Goal: Task Accomplishment & Management: Manage account settings

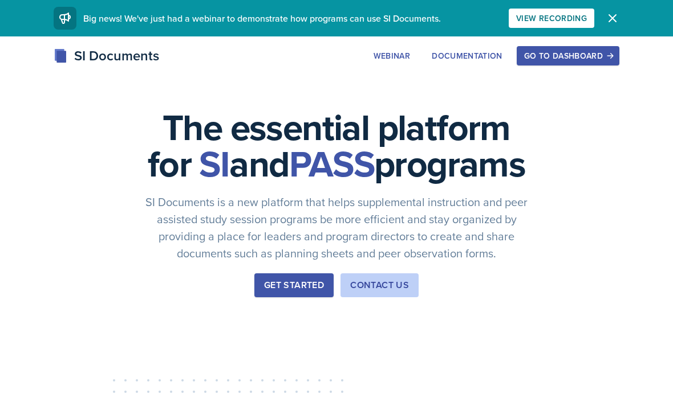
click at [578, 53] on div "Go to Dashboard" at bounding box center [568, 55] width 88 height 9
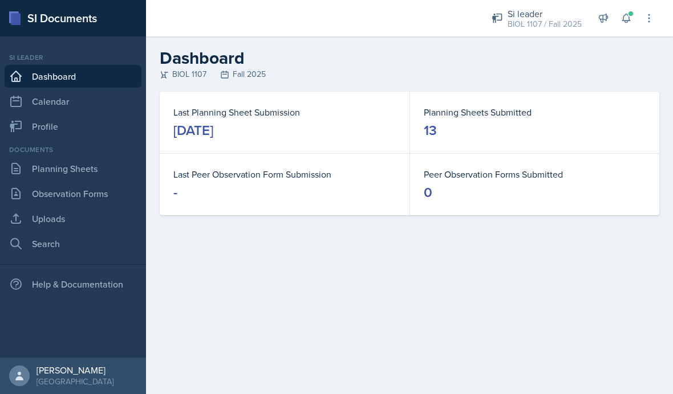
click at [632, 21] on button at bounding box center [626, 18] width 21 height 21
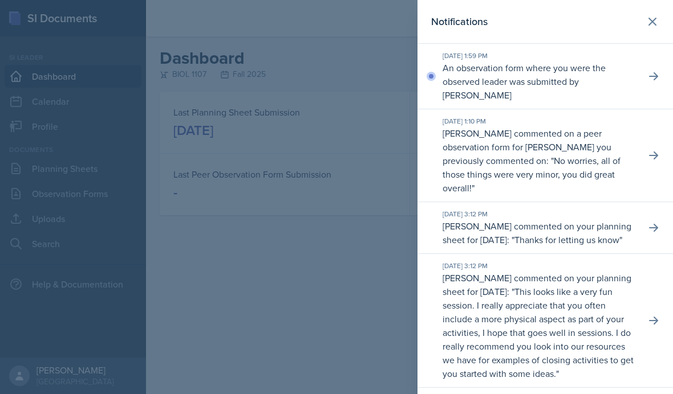
click at [653, 71] on icon at bounding box center [652, 76] width 11 height 11
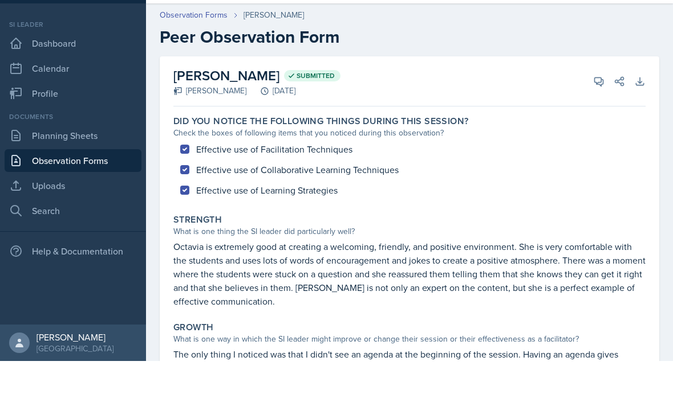
click at [99, 157] on link "Planning Sheets" at bounding box center [73, 168] width 137 height 23
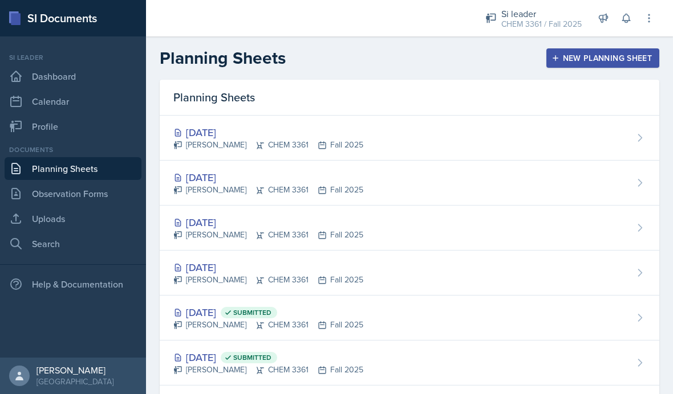
click at [219, 287] on div "[DATE] [PERSON_NAME] CHEM 3361 Fall 2025" at bounding box center [409, 273] width 499 height 45
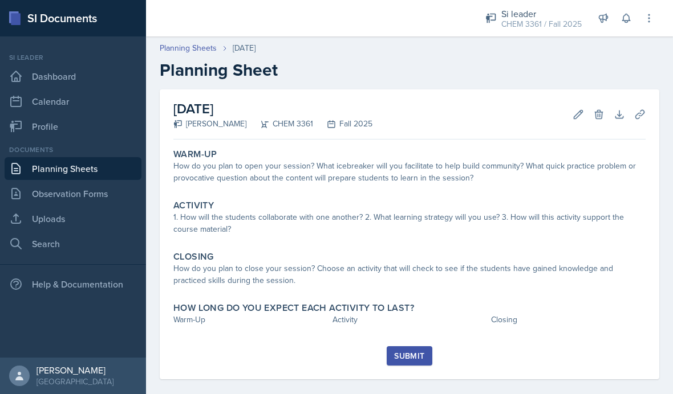
click at [569, 116] on button "Edit" at bounding box center [578, 114] width 21 height 21
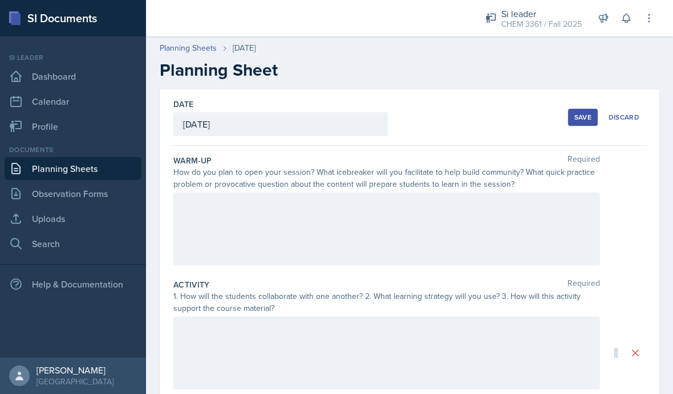
click at [312, 221] on div at bounding box center [386, 229] width 426 height 73
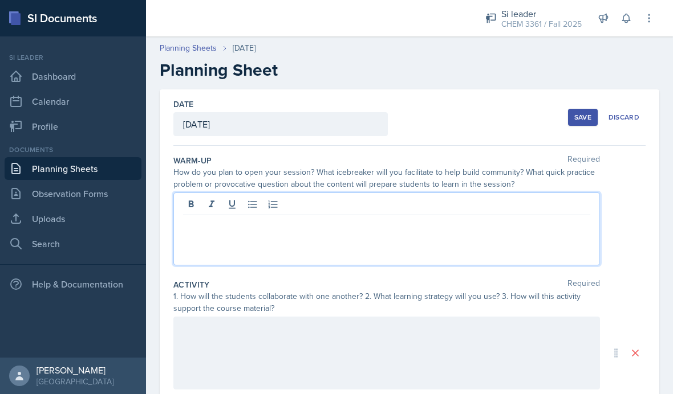
click at [311, 231] on p at bounding box center [386, 225] width 407 height 14
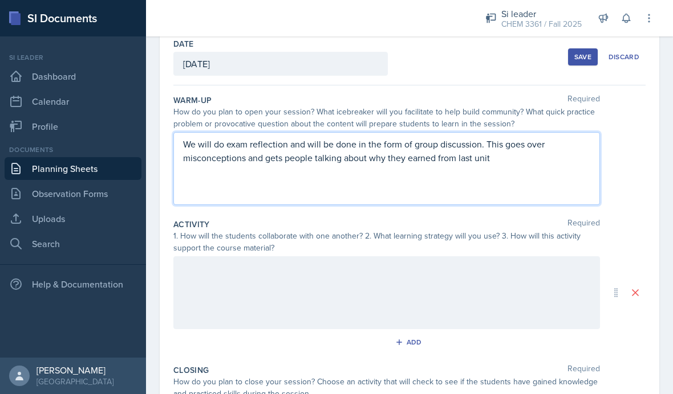
click at [412, 158] on p "We will do exam reflection and will be done in the form of group discussion. Th…" at bounding box center [386, 150] width 407 height 27
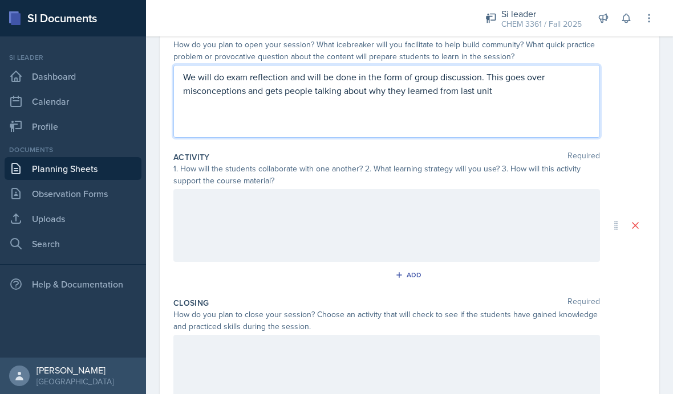
scroll to position [130, 0]
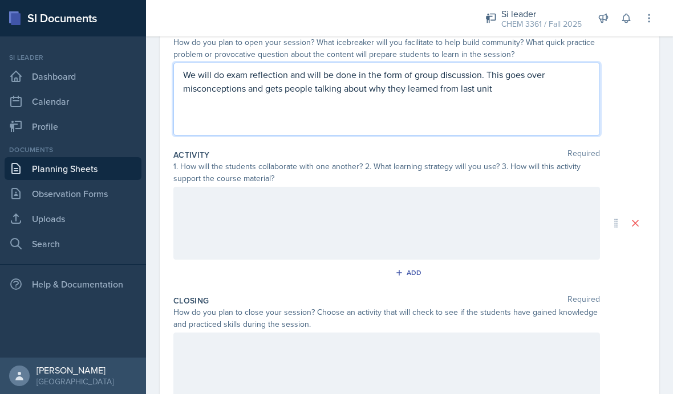
click at [519, 95] on p "We will do exam reflection and will be done in the form of group discussion. Th…" at bounding box center [386, 81] width 407 height 27
click at [345, 204] on div at bounding box center [386, 223] width 426 height 73
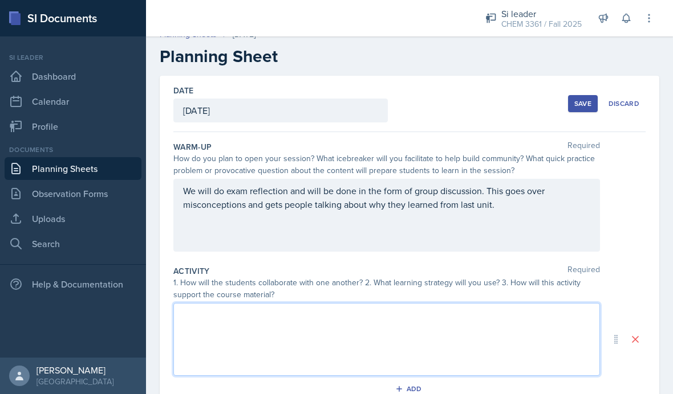
scroll to position [15, 0]
click at [580, 105] on div "Save" at bounding box center [582, 102] width 17 height 9
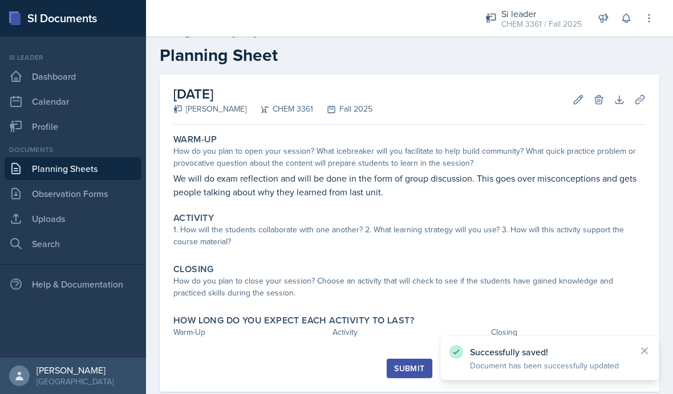
scroll to position [0, 0]
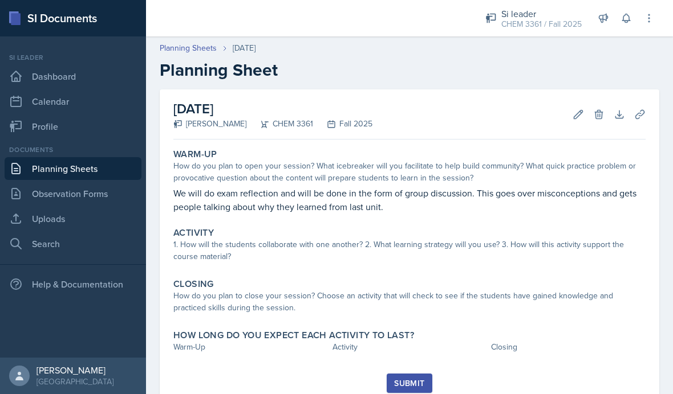
click at [572, 117] on icon at bounding box center [577, 114] width 11 height 11
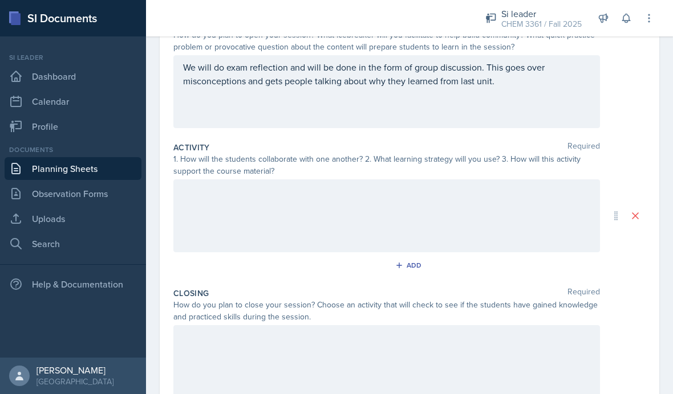
scroll to position [142, 0]
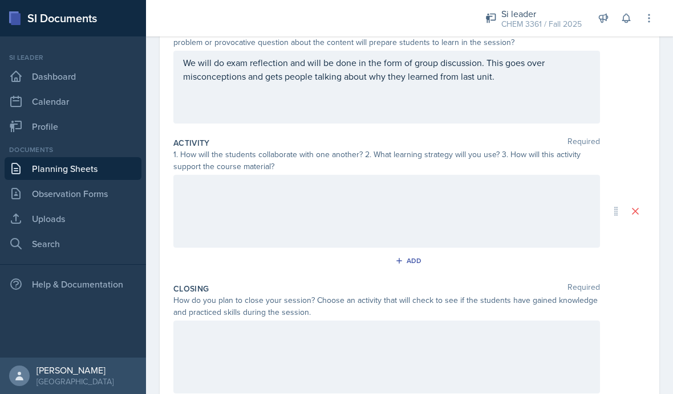
click at [309, 205] on div at bounding box center [386, 211] width 426 height 73
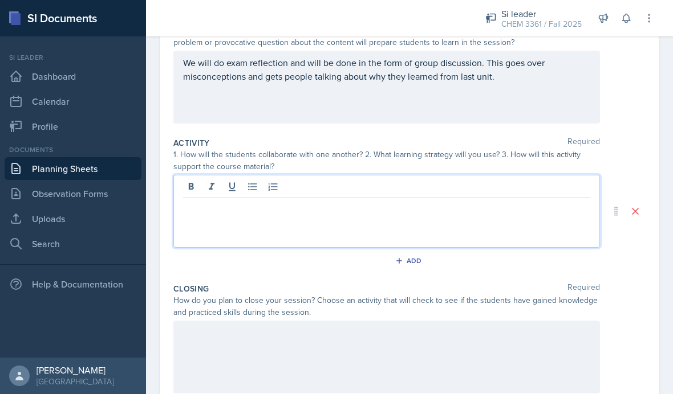
click at [339, 219] on div at bounding box center [386, 211] width 426 height 73
click at [319, 203] on p at bounding box center [386, 207] width 407 height 14
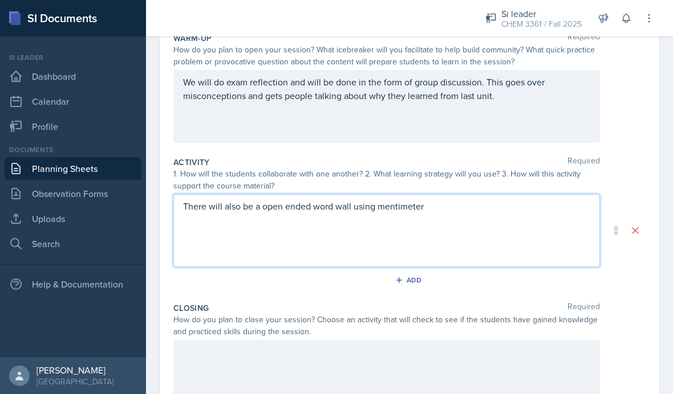
scroll to position [122, 0]
click at [519, 98] on p "We will do exam reflection and will be done in the form of group discussion. Th…" at bounding box center [386, 89] width 407 height 27
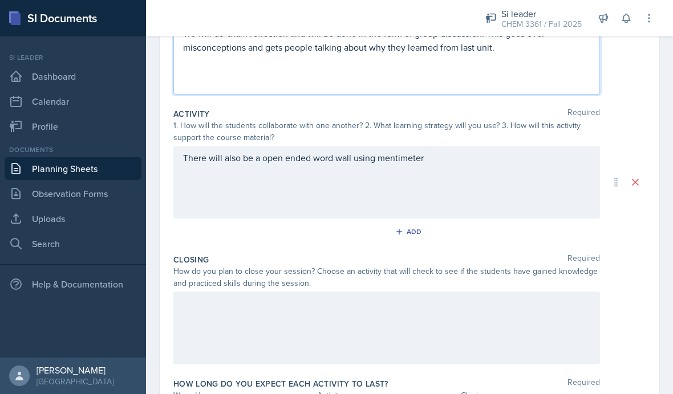
scroll to position [176, 0]
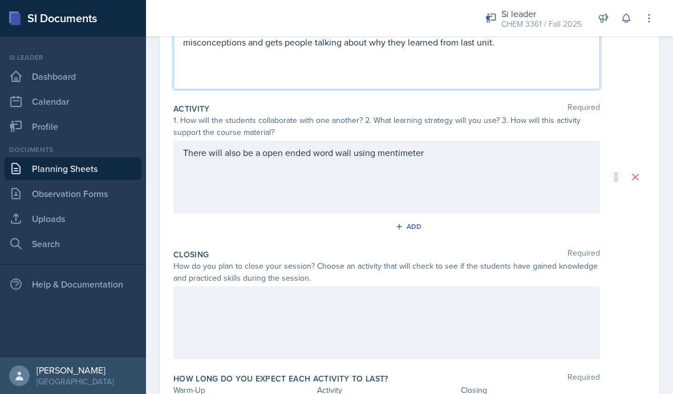
click at [458, 156] on div "There will also be a open ended word wall using mentimeter" at bounding box center [386, 177] width 426 height 73
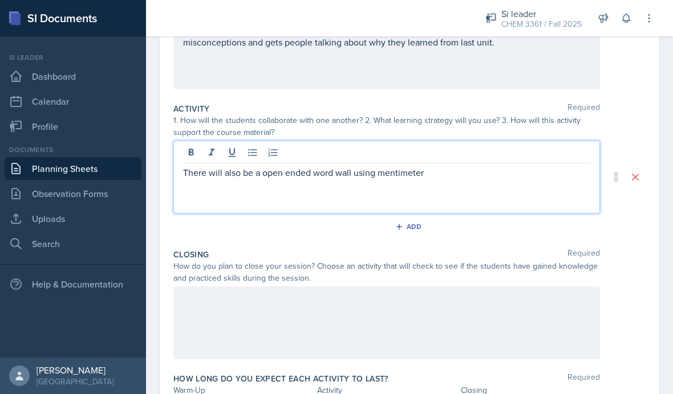
click at [438, 178] on p "There will also be a open ended word wall using mentimeter" at bounding box center [386, 173] width 407 height 14
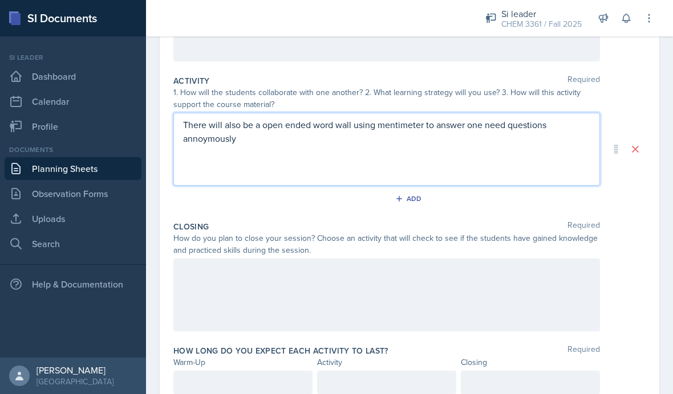
scroll to position [203, 0]
click at [509, 121] on p "There will also be a open ended word wall using mentimeter to answer one need q…" at bounding box center [386, 132] width 407 height 27
click at [398, 141] on p "There will also be a open ended word wall using mentimeter to answer open ended…" at bounding box center [386, 132] width 407 height 27
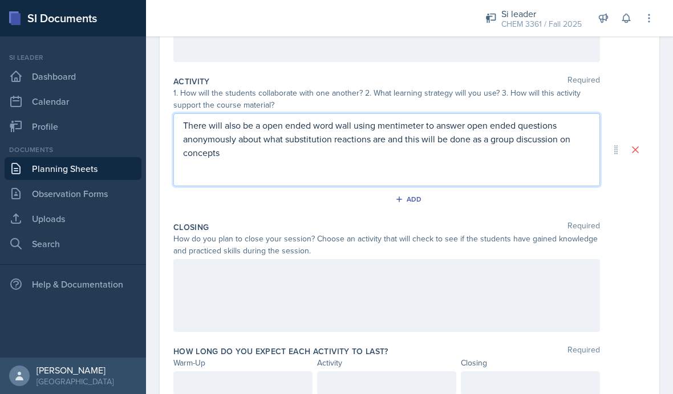
click at [295, 284] on div at bounding box center [386, 295] width 426 height 73
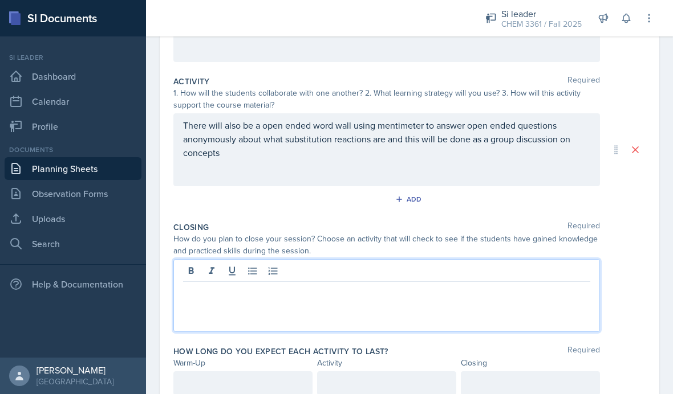
click at [226, 298] on p at bounding box center [386, 291] width 407 height 14
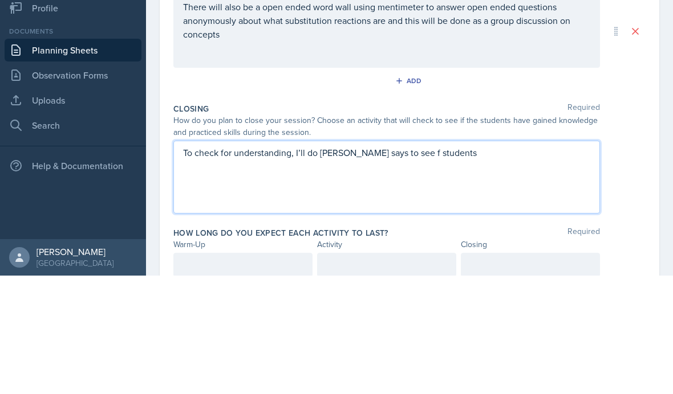
click at [389, 264] on p "To check for understanding, I’ll do [PERSON_NAME] says to see f students" at bounding box center [386, 271] width 407 height 14
click at [397, 264] on p "To check for understanding, I’ll do [PERSON_NAME] says to see f students" at bounding box center [386, 271] width 407 height 14
click at [466, 264] on p "To check for understanding, I’ll do [PERSON_NAME] says to see if students" at bounding box center [386, 271] width 407 height 14
click at [220, 264] on p "To check for understanding, I’ll do [PERSON_NAME] says to see if students know …" at bounding box center [386, 277] width 407 height 27
click at [242, 264] on p "To check for understanding, I’ll do [PERSON_NAME] says to see if students know …" at bounding box center [386, 277] width 407 height 27
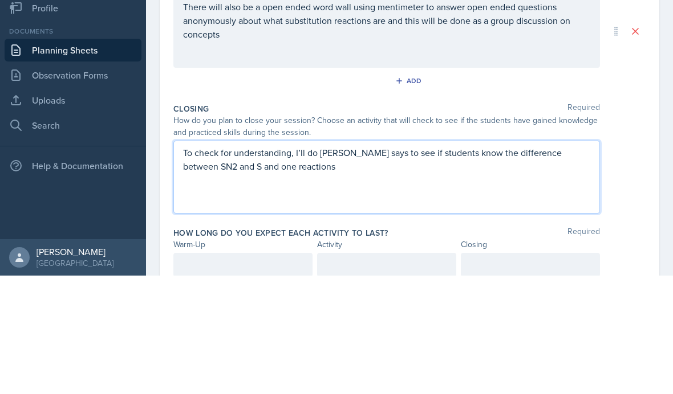
click at [239, 264] on p "To check for understanding, I’ll do [PERSON_NAME] says to see if students know …" at bounding box center [386, 277] width 407 height 27
click at [242, 264] on p "To check for understanding, I’ll do [PERSON_NAME] says to see if students know …" at bounding box center [386, 277] width 407 height 27
click at [243, 264] on p "To check for understanding, I’ll do [PERSON_NAME] says to see if students know …" at bounding box center [386, 277] width 407 height 27
click at [560, 264] on p "To check for understanding, I’ll do [PERSON_NAME] says to see if students know …" at bounding box center [386, 277] width 407 height 27
click at [567, 264] on p "To check for understanding, I’ll do [PERSON_NAME] says to see if students know …" at bounding box center [386, 277] width 407 height 27
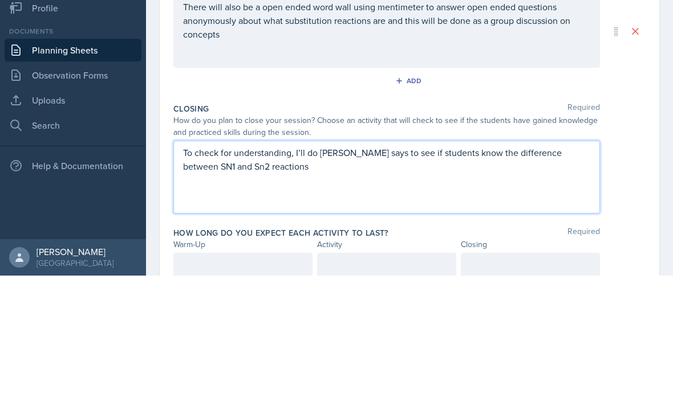
click at [266, 264] on p "To check for understanding, I’ll do [PERSON_NAME] says to see if students know …" at bounding box center [386, 277] width 407 height 27
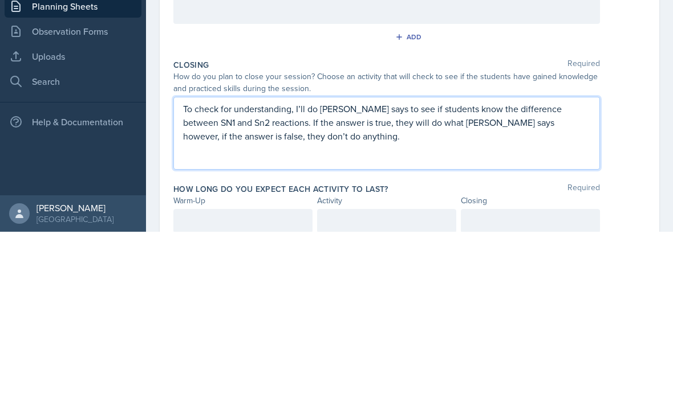
scroll to position [47, 0]
click at [525, 372] on div at bounding box center [530, 384] width 139 height 24
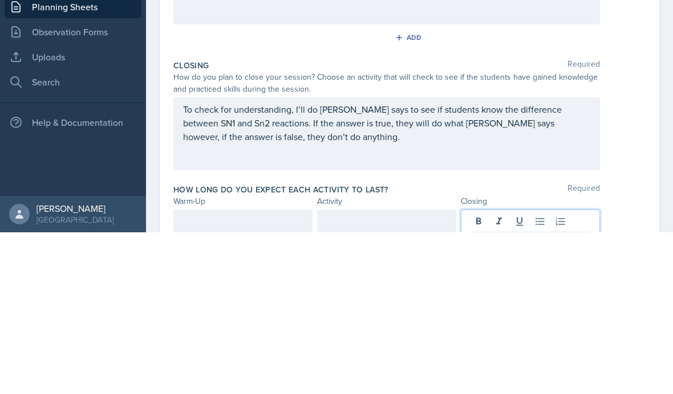
click at [525, 376] on button at bounding box center [519, 384] width 16 height 16
click at [513, 376] on button at bounding box center [519, 384] width 16 height 16
click at [365, 372] on div at bounding box center [386, 384] width 139 height 24
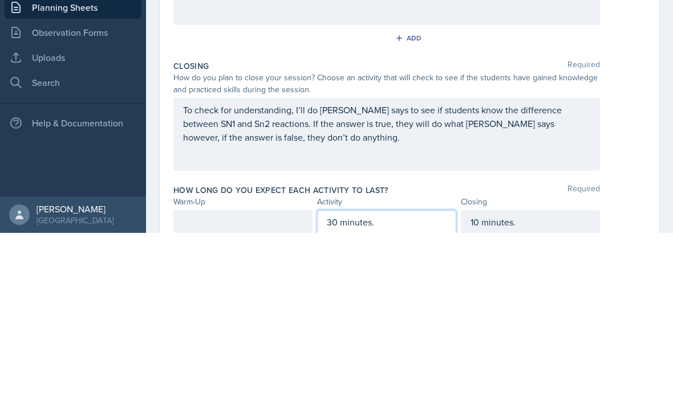
click at [260, 372] on div at bounding box center [242, 384] width 139 height 24
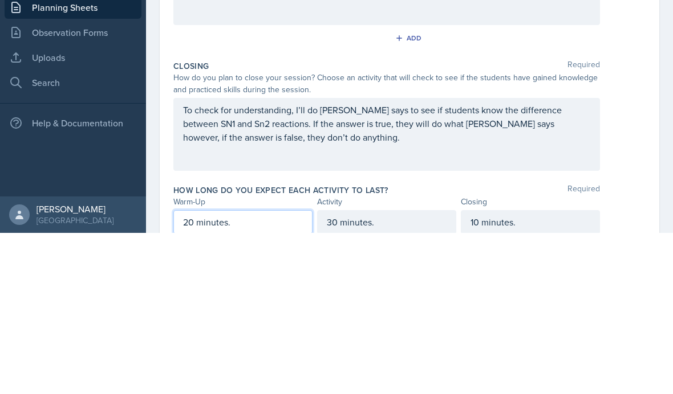
click at [654, 170] on div "Date [DATE] [DATE] 31 1 2 3 4 5 6 7 8 9 10 11 12 13 14 15 16 17 18 19 20 21 22 …" at bounding box center [409, 150] width 499 height 528
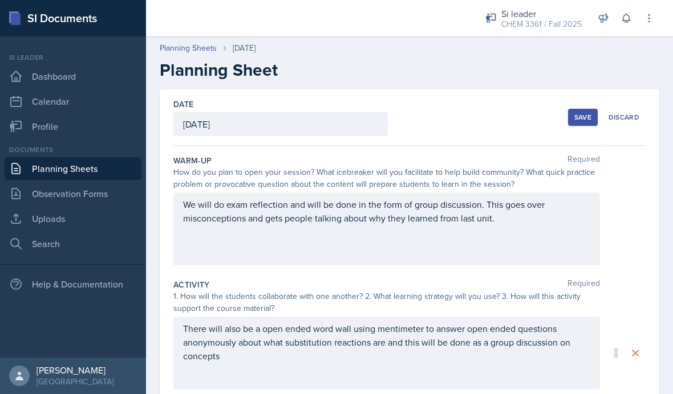
scroll to position [0, 0]
click at [586, 121] on div "Save" at bounding box center [582, 117] width 17 height 9
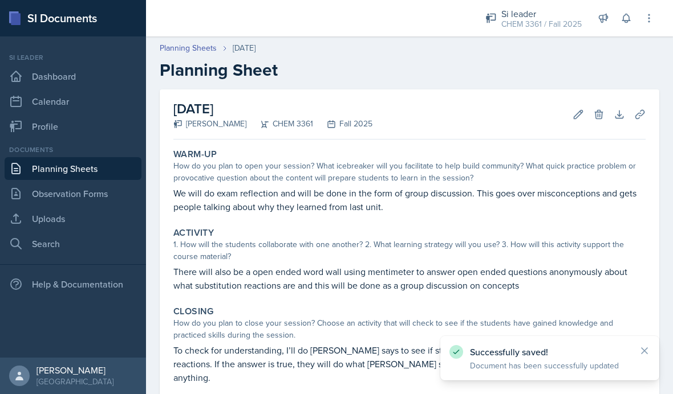
click at [209, 43] on link "Planning Sheets" at bounding box center [188, 48] width 57 height 12
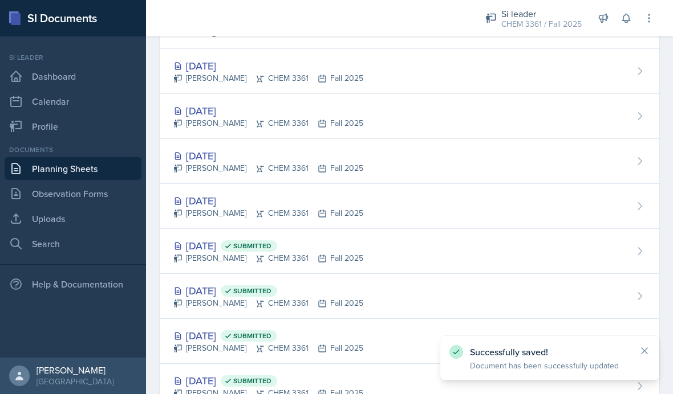
scroll to position [115, 0]
